Goal: Find specific page/section: Find specific page/section

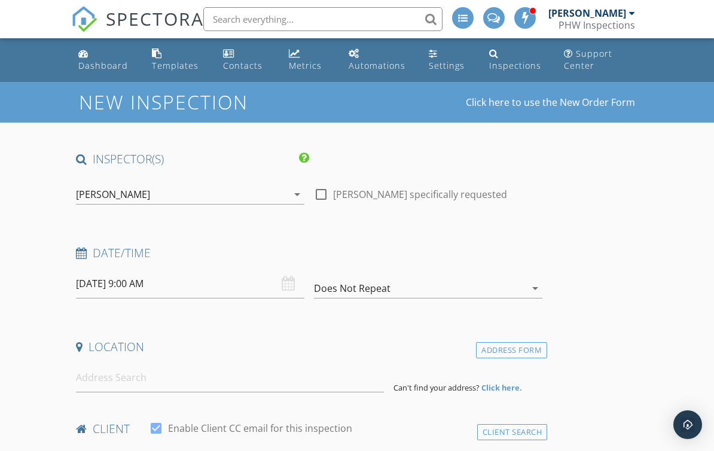
click at [529, 62] on div "Inspections" at bounding box center [515, 65] width 52 height 11
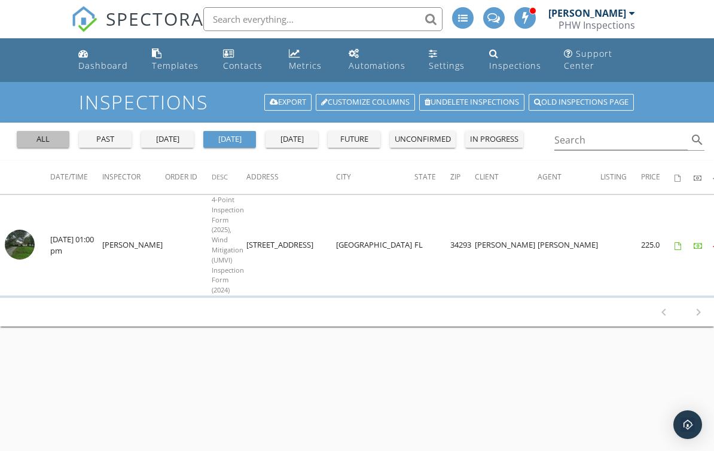
click at [41, 147] on button "all" at bounding box center [43, 139] width 53 height 17
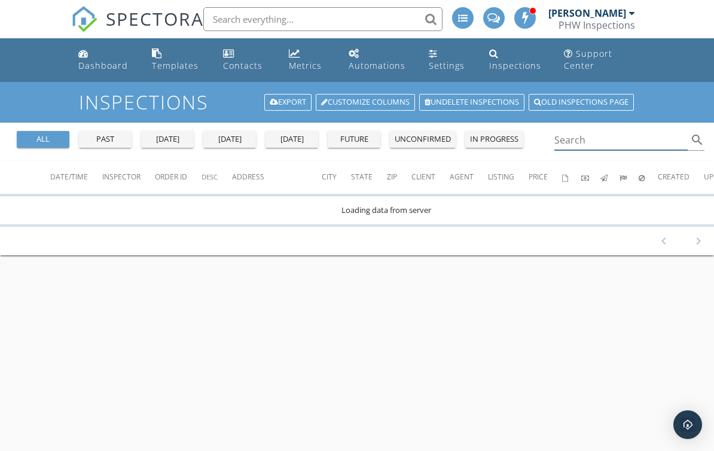
click at [584, 135] on input "Search" at bounding box center [620, 140] width 133 height 20
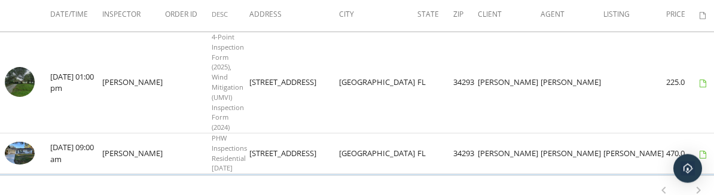
scroll to position [163, 0]
type input "165 dart"
click at [18, 154] on img at bounding box center [20, 153] width 30 height 23
click at [25, 164] on img at bounding box center [20, 153] width 30 height 23
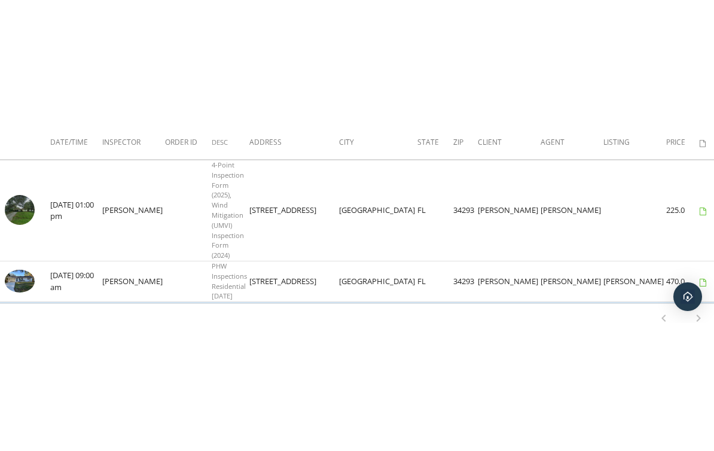
scroll to position [0, 0]
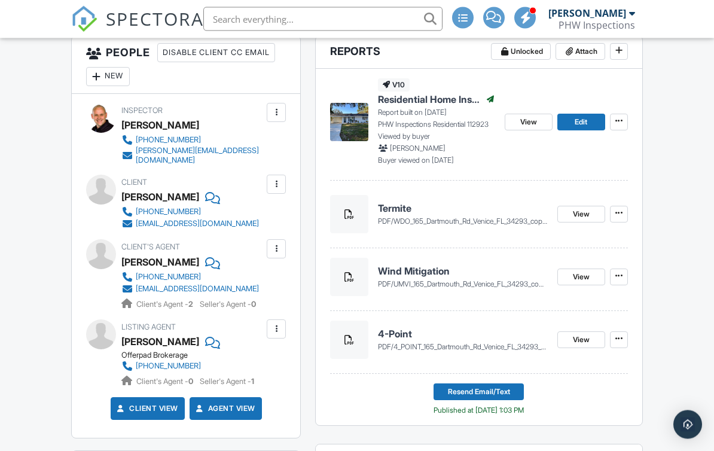
scroll to position [328, 0]
click at [586, 276] on span "View" at bounding box center [581, 277] width 17 height 12
